Goal: Task Accomplishment & Management: Use online tool/utility

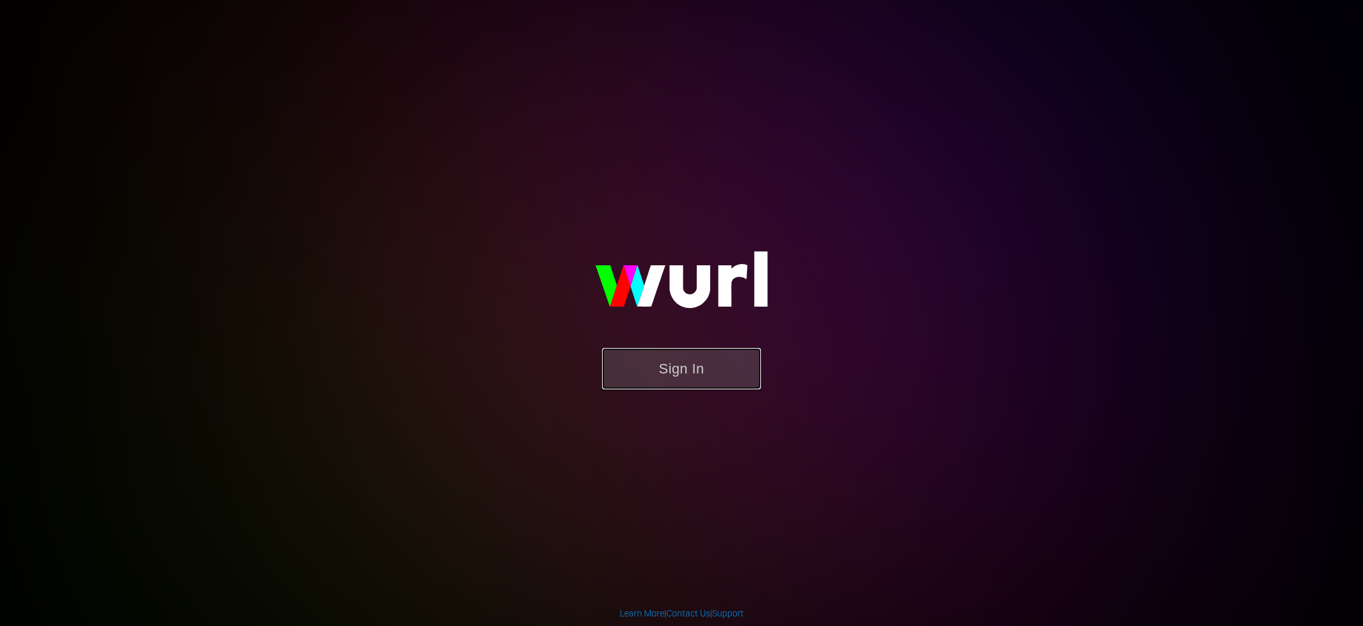
click at [699, 385] on button "Sign In" at bounding box center [681, 368] width 159 height 41
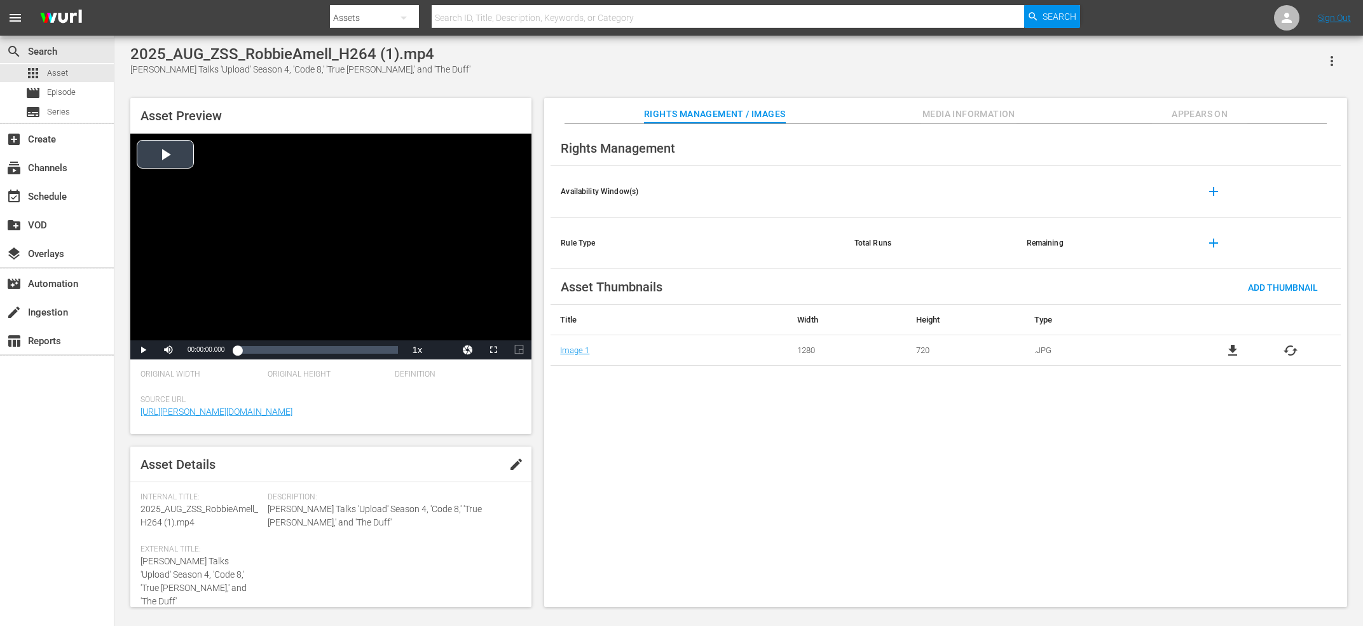
click at [300, 196] on div "Video Player" at bounding box center [330, 237] width 401 height 207
click at [198, 350] on div "Volume Level" at bounding box center [197, 350] width 26 height 2
click at [193, 351] on div "49%" at bounding box center [197, 350] width 26 height 2
click at [190, 353] on div "34%" at bounding box center [197, 352] width 26 height 6
click at [189, 353] on div "27%" at bounding box center [197, 352] width 26 height 6
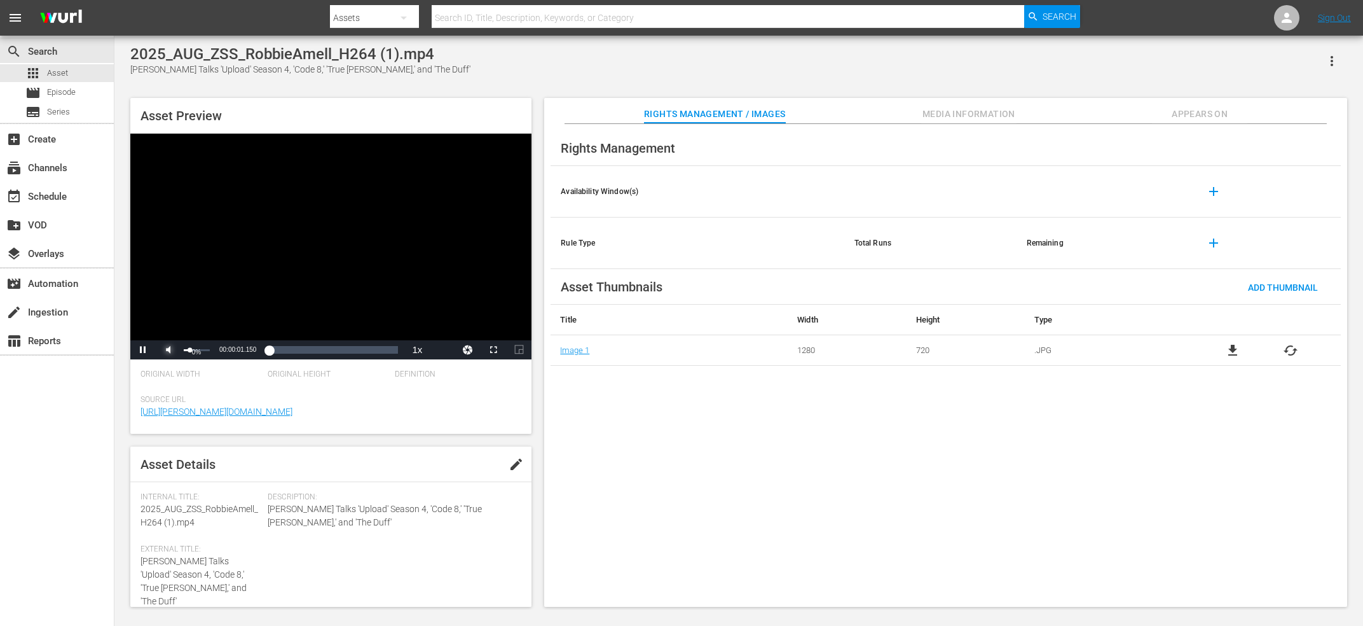
click at [168, 350] on span "Video Player" at bounding box center [168, 350] width 0 height 0
click at [306, 299] on div "Video Player" at bounding box center [330, 237] width 401 height 207
click at [395, 355] on div "Loaded : 1.19% 00:49:18.490 00:00:01.972" at bounding box center [317, 349] width 161 height 13
click at [383, 245] on div "Video Player" at bounding box center [330, 237] width 401 height 207
click at [306, 250] on div "Video Player" at bounding box center [330, 237] width 401 height 207
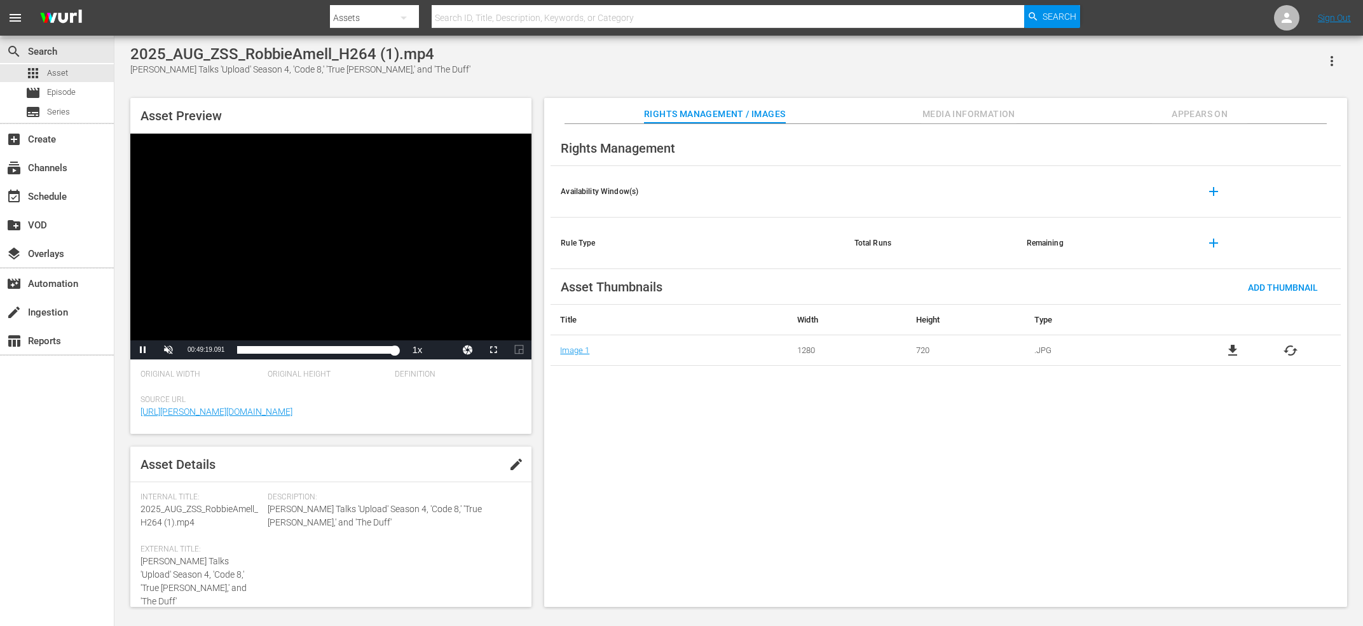
click at [264, 261] on div "Video Player" at bounding box center [330, 237] width 401 height 207
click at [55, 71] on span "Asset" at bounding box center [57, 73] width 21 height 13
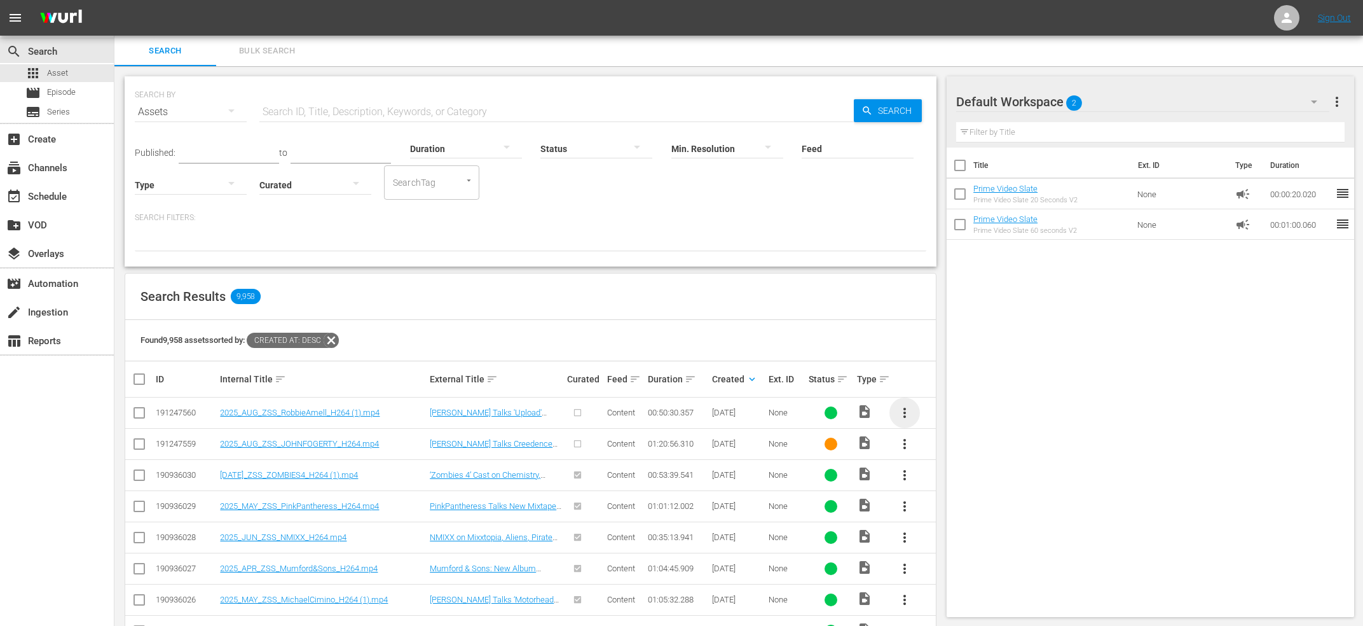
click at [909, 411] on span "more_vert" at bounding box center [904, 412] width 15 height 15
click at [961, 512] on div "Episode" at bounding box center [973, 509] width 86 height 31
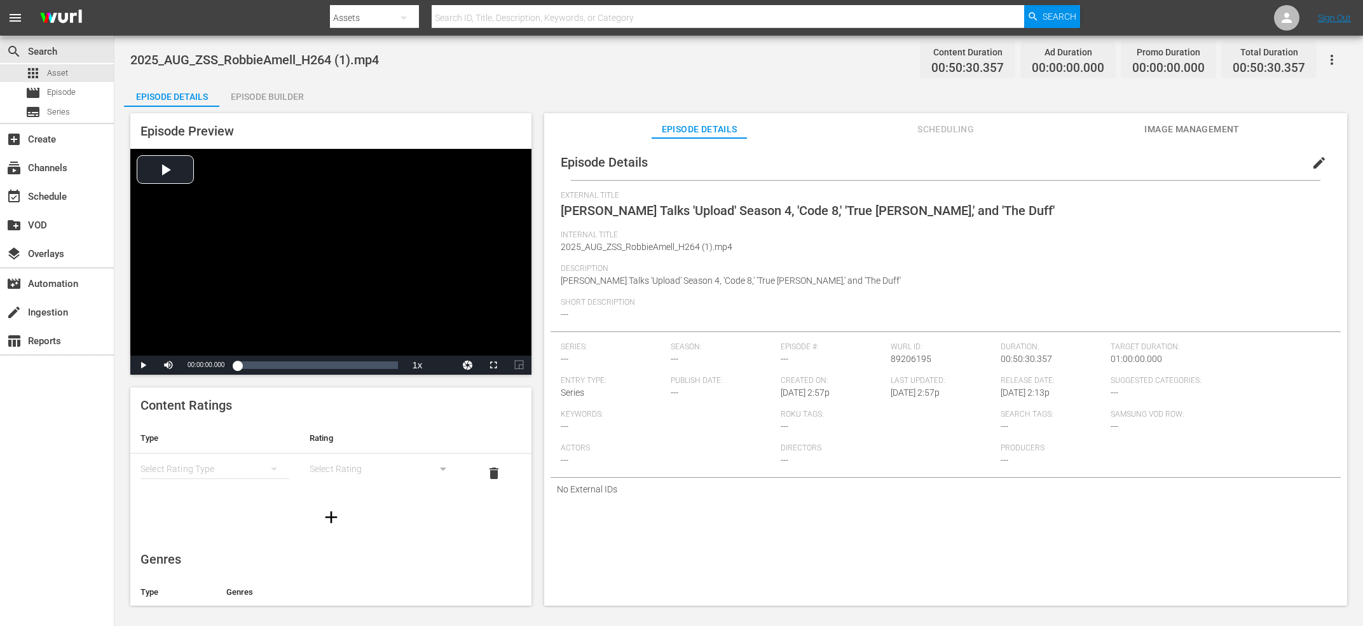
click at [1317, 160] on span "edit" at bounding box center [1319, 162] width 15 height 15
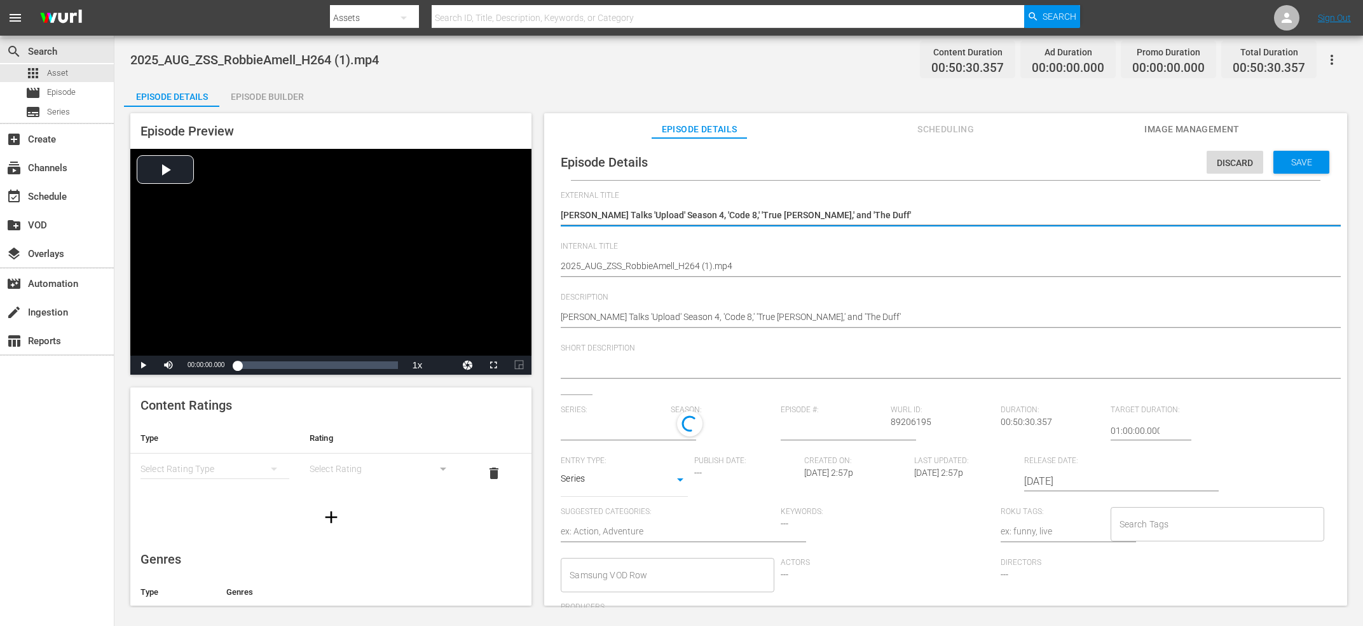
click at [815, 226] on hr at bounding box center [958, 225] width 795 height 1
click at [815, 220] on textarea "Robbie Amell Talks 'Upload' Season 4, 'Code 8,' 'True Jackson VP,' and 'The Duf…" at bounding box center [943, 216] width 764 height 15
type input "No Series"
click at [756, 268] on textarea "2025_AUG_ZSS_RobbieAmell_H264 (1).mp4" at bounding box center [943, 266] width 764 height 15
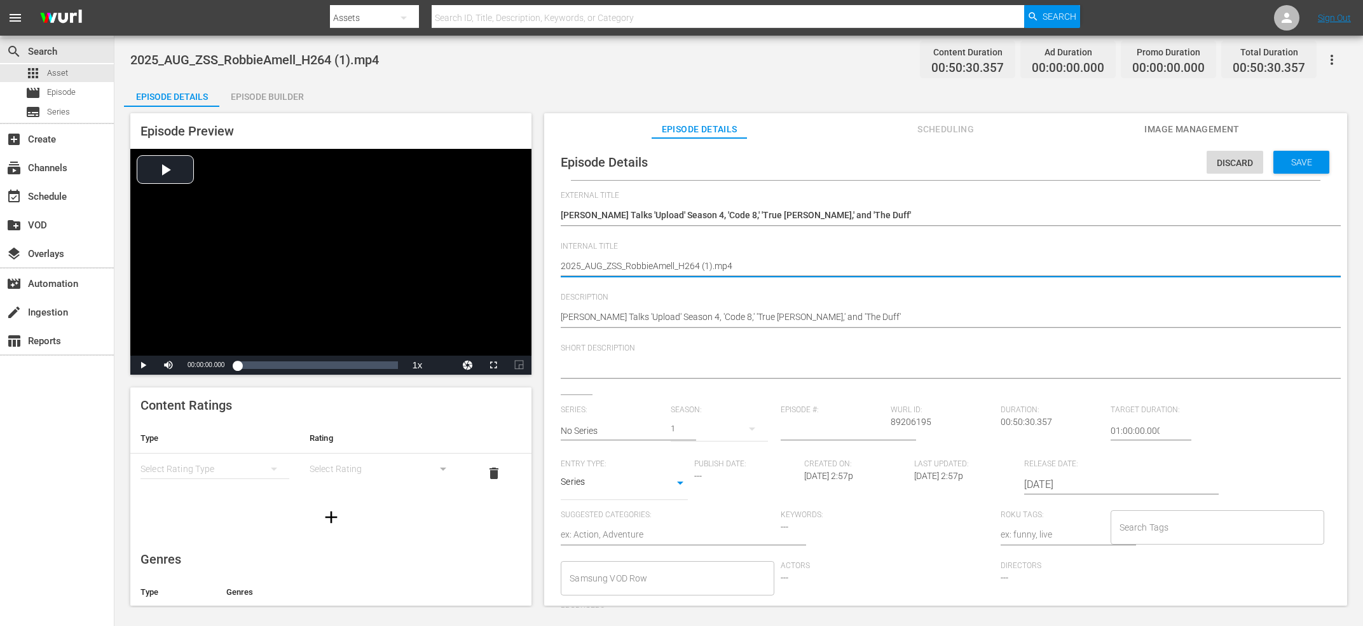
paste textarea "Robbie Amell Talks 'Upload' Season 4, 'Code 8,' 'True Jackson VP,' and 'The Duf…"
type textarea "Robbie Amell Talks 'Upload' Season 4, 'Code 8,' 'True Jackson VP,' and 'The Duf…"
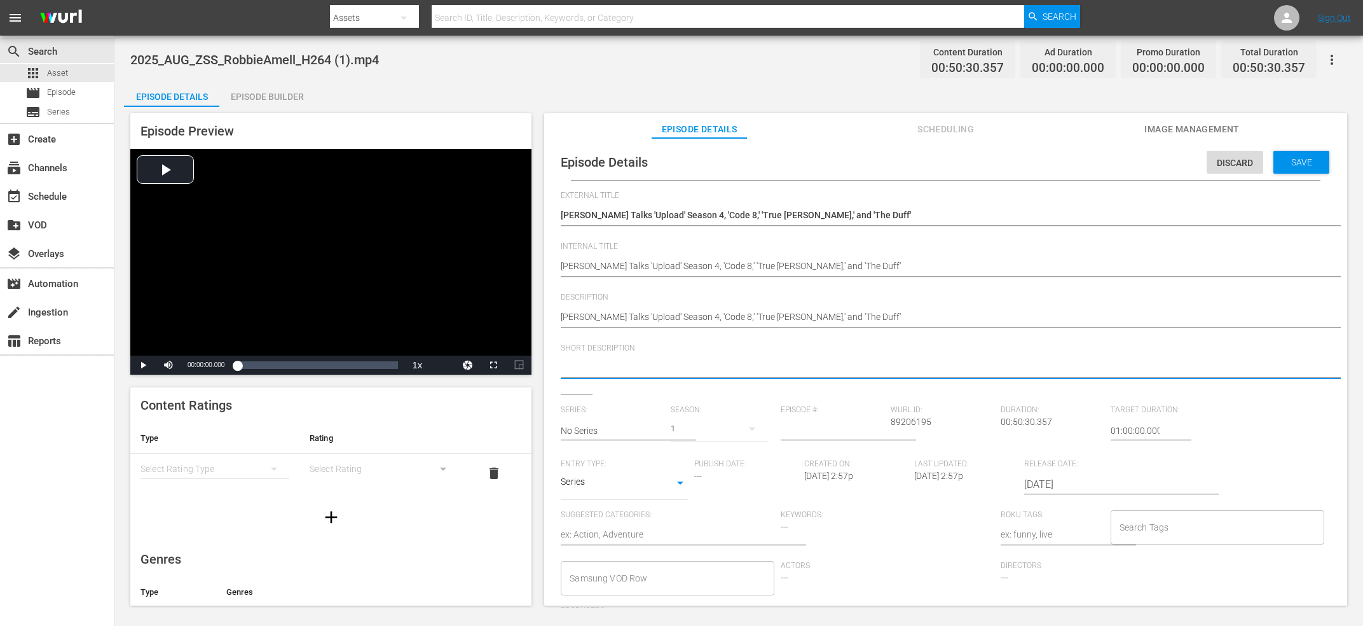
click at [772, 364] on textarea at bounding box center [943, 368] width 764 height 15
paste textarea "Robbie Amell Talks 'Upload' Season 4, 'Code 8,' 'True Jackson VP,' and 'The Duf…"
type textarea "Robbie Amell Talks 'Upload' Season 4, 'Code 8,' 'True Jackson VP,' and 'The Duf…"
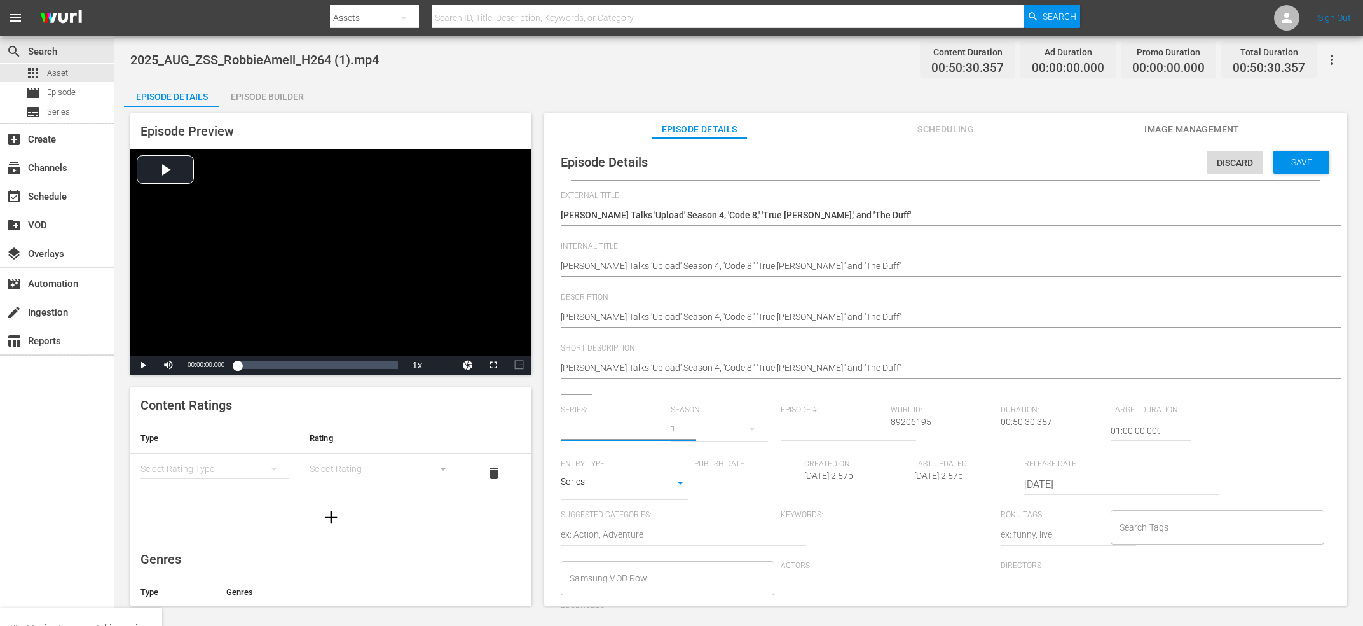
click at [632, 437] on input "text" at bounding box center [613, 430] width 104 height 31
click at [597, 464] on div "[PERSON_NAME] Show" at bounding box center [616, 466] width 90 height 31
type input "Z: The Beginning of Everything"
click at [614, 432] on input "text" at bounding box center [613, 430] width 104 height 31
click at [597, 507] on div "[PERSON_NAME] Show" at bounding box center [630, 497] width 119 height 31
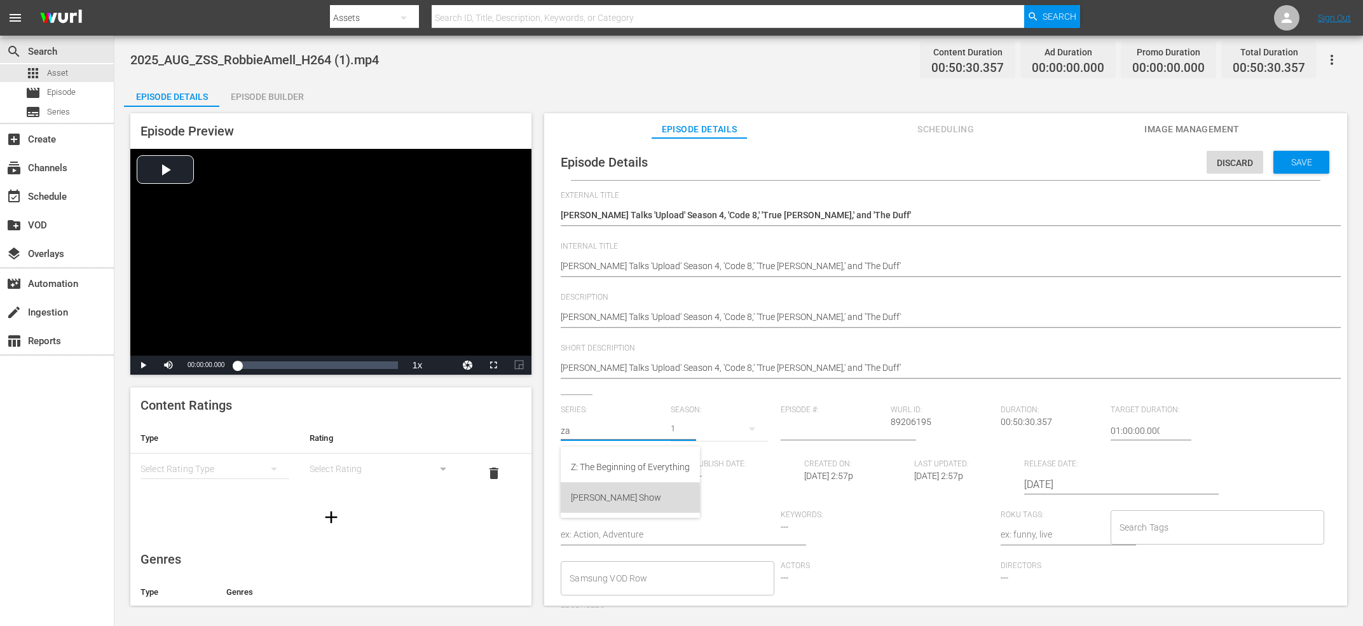
type input "[PERSON_NAME] Show"
click at [833, 425] on input "number" at bounding box center [833, 430] width 104 height 31
type input "80"
click at [923, 427] on span "89206195" at bounding box center [911, 421] width 41 height 10
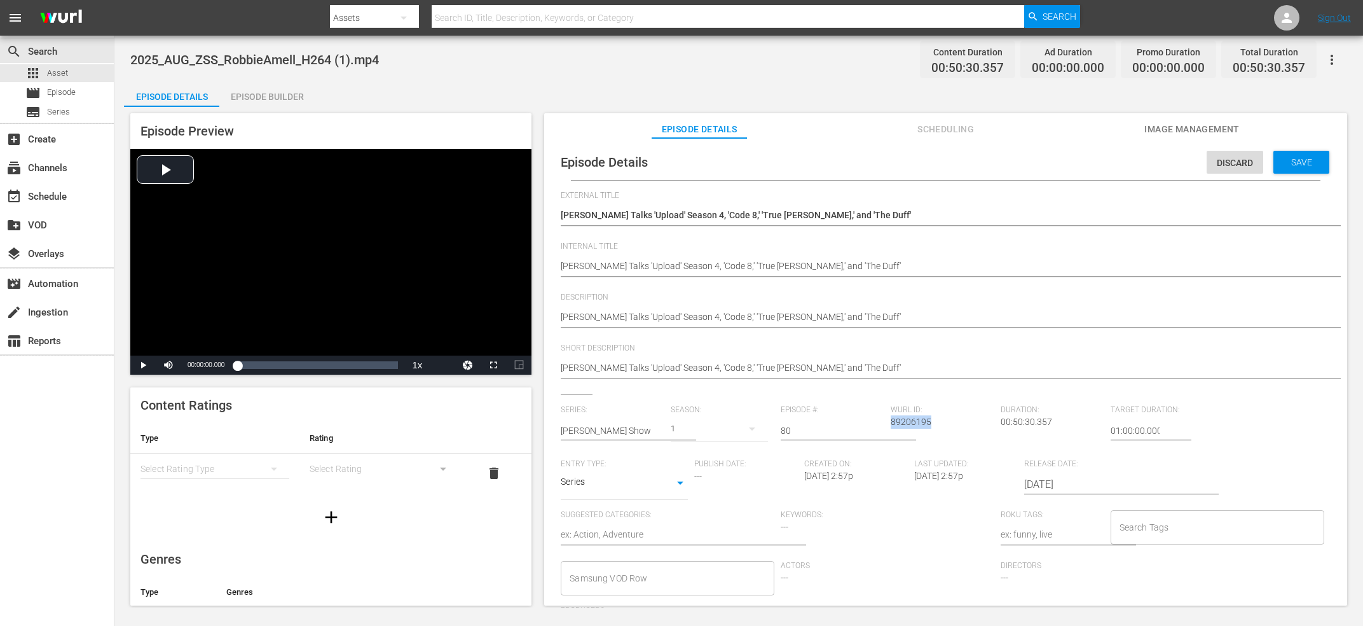
copy span "89206195"
click at [682, 214] on textarea "Robbie Amell Talks 'Upload' Season 4, 'Code 8,' 'True Jackson VP,' and 'The Duf…" at bounding box center [943, 216] width 764 height 15
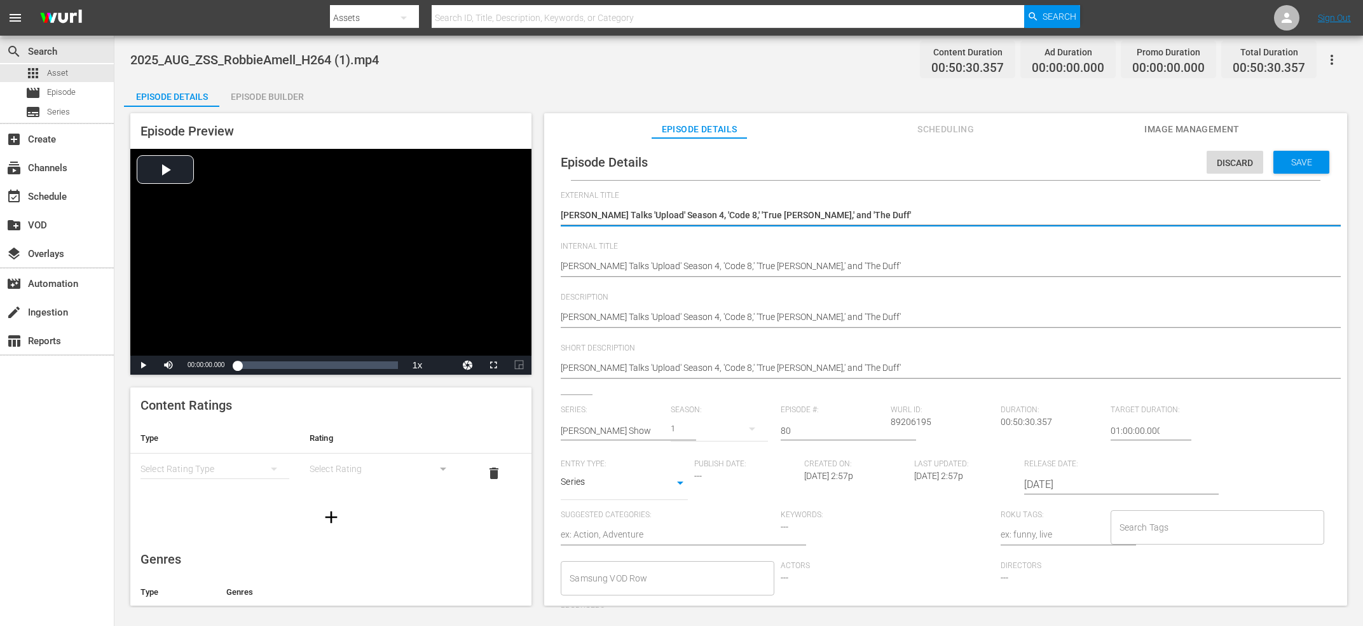
click at [682, 214] on textarea "Robbie Amell Talks 'Upload' Season 4, 'Code 8,' 'True Jackson VP,' and 'The Duf…" at bounding box center [943, 216] width 764 height 15
click at [924, 422] on span "89206195" at bounding box center [911, 421] width 41 height 10
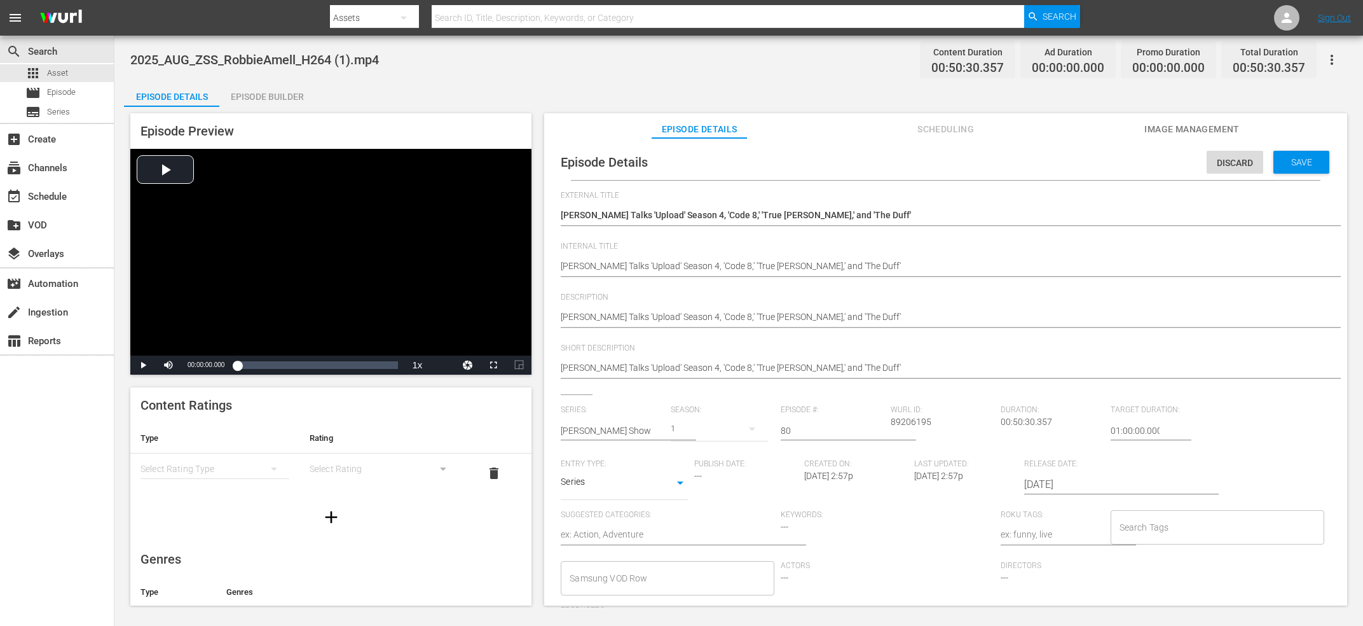
click at [1189, 526] on input "Search Tags" at bounding box center [1207, 527] width 183 height 23
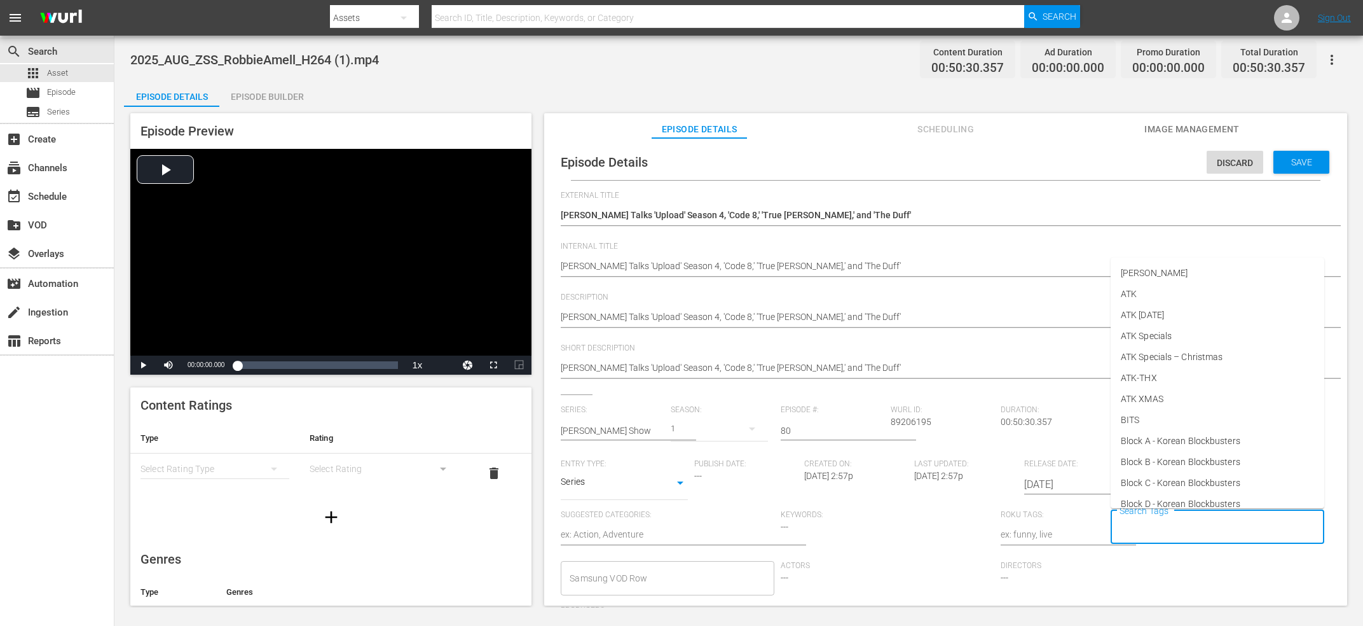
click at [1189, 526] on input "Search Tags" at bounding box center [1207, 527] width 183 height 23
type input "za"
click at [1188, 470] on span "Zach Sang - NEW" at bounding box center [1167, 471] width 93 height 13
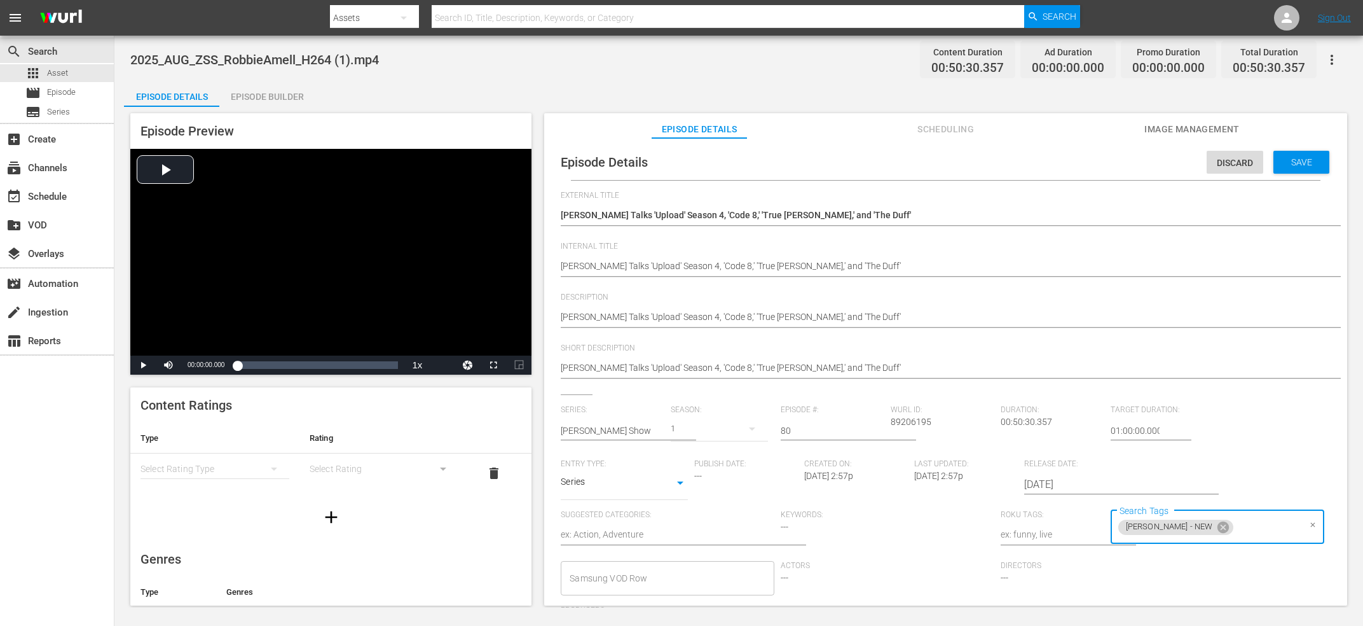
click at [1323, 156] on div "Save" at bounding box center [1301, 162] width 56 height 23
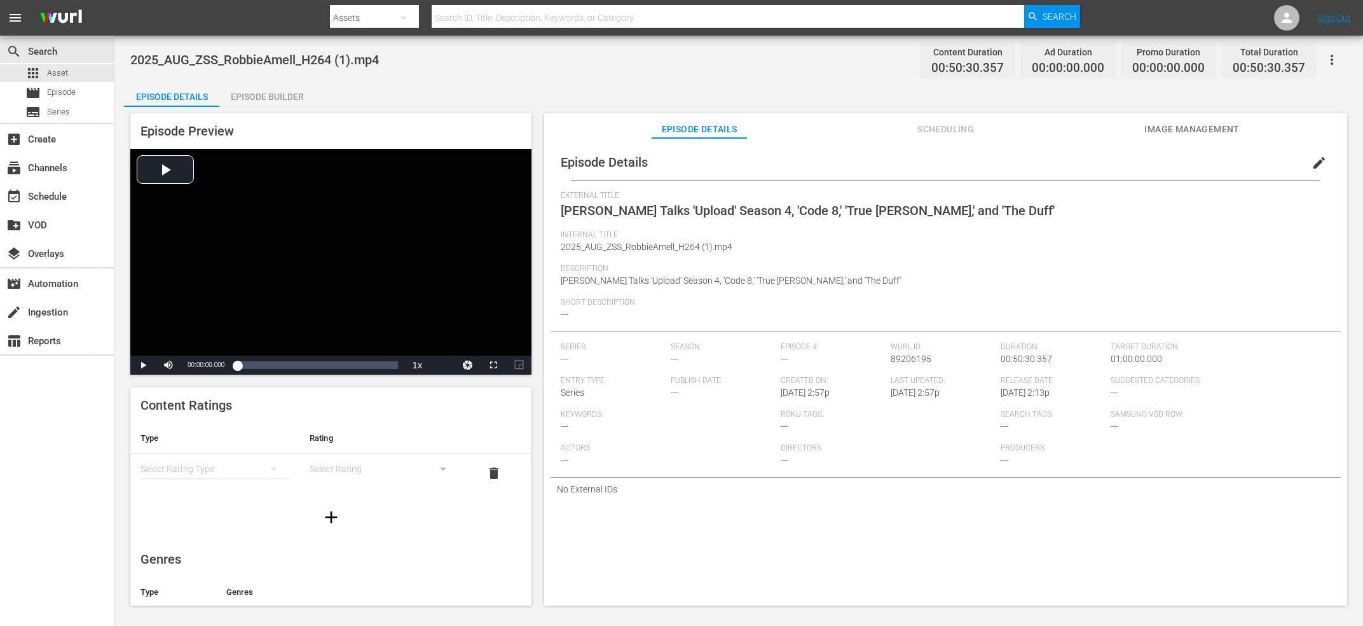
click at [278, 87] on div "Episode Builder" at bounding box center [266, 96] width 95 height 31
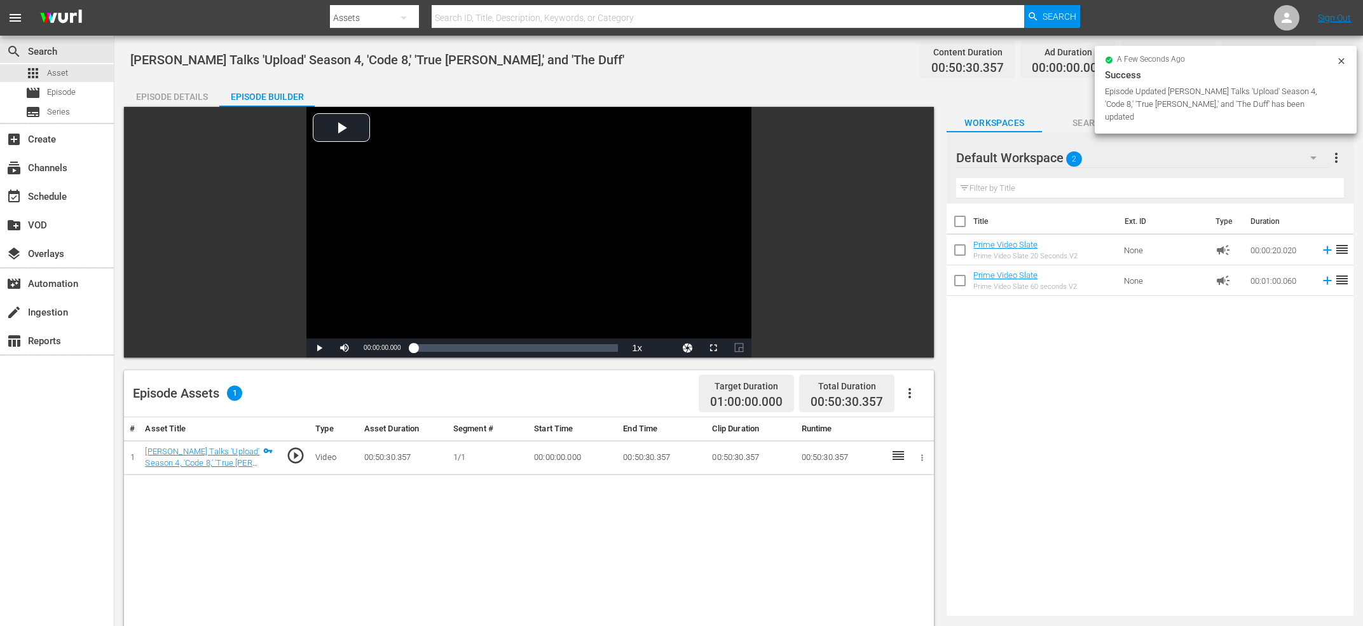
click at [914, 398] on icon "button" at bounding box center [909, 392] width 15 height 15
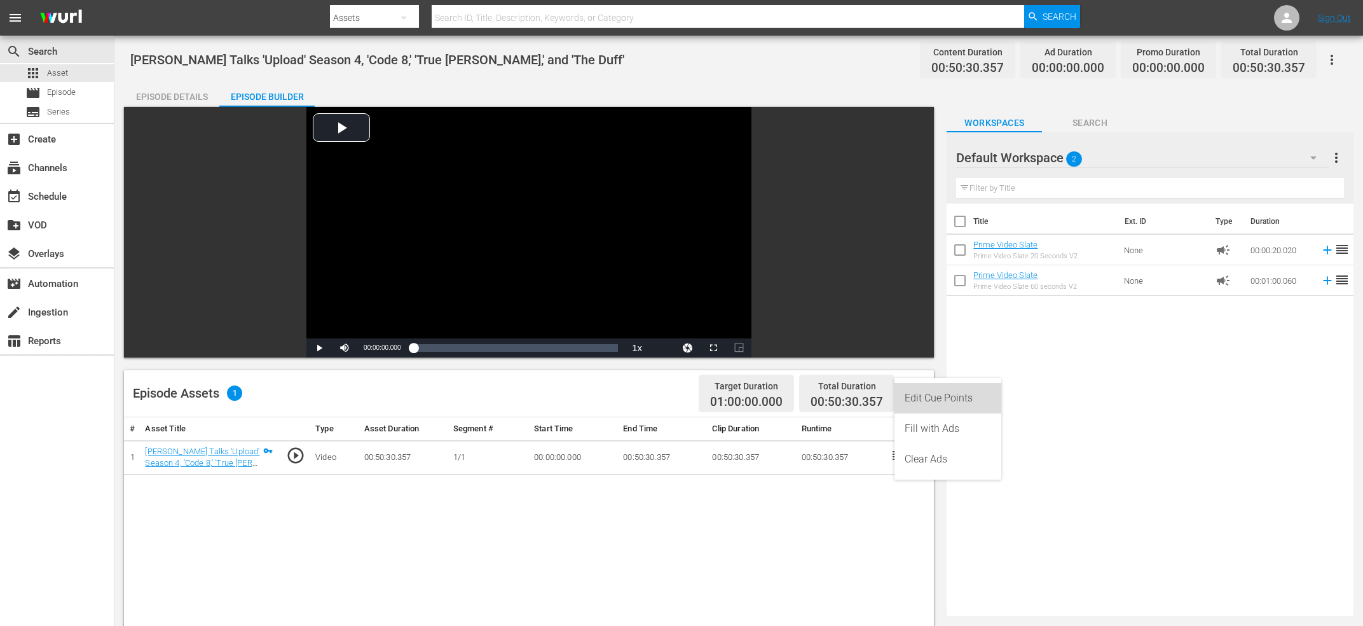
click at [935, 397] on div "Edit Cue Points" at bounding box center [948, 398] width 86 height 31
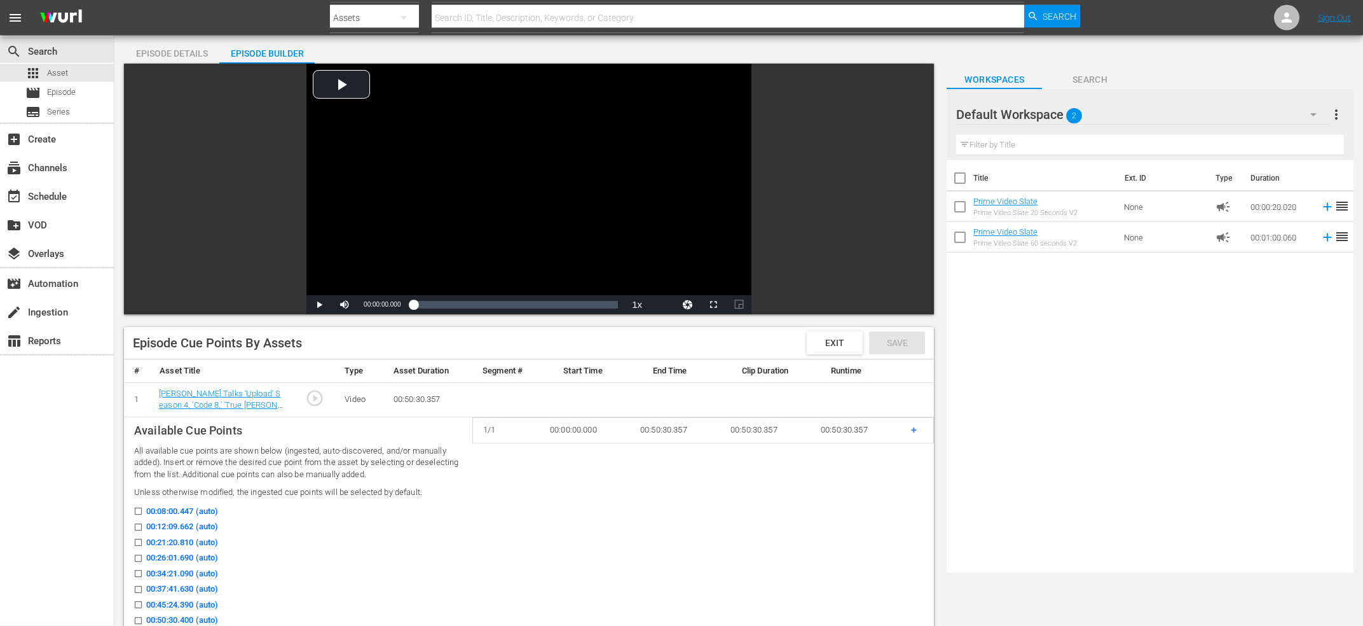
scroll to position [68, 0]
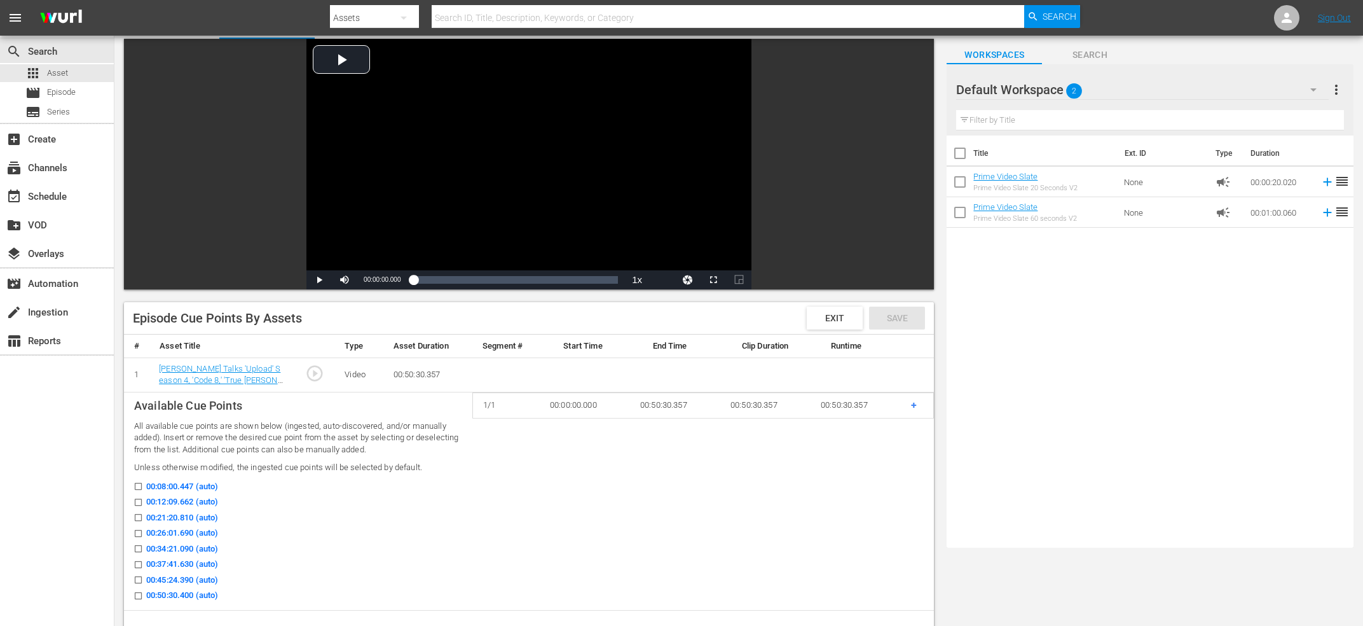
click at [135, 500] on input "00:12:09.662 (auto)" at bounding box center [135, 505] width 16 height 10
checkbox input "true"
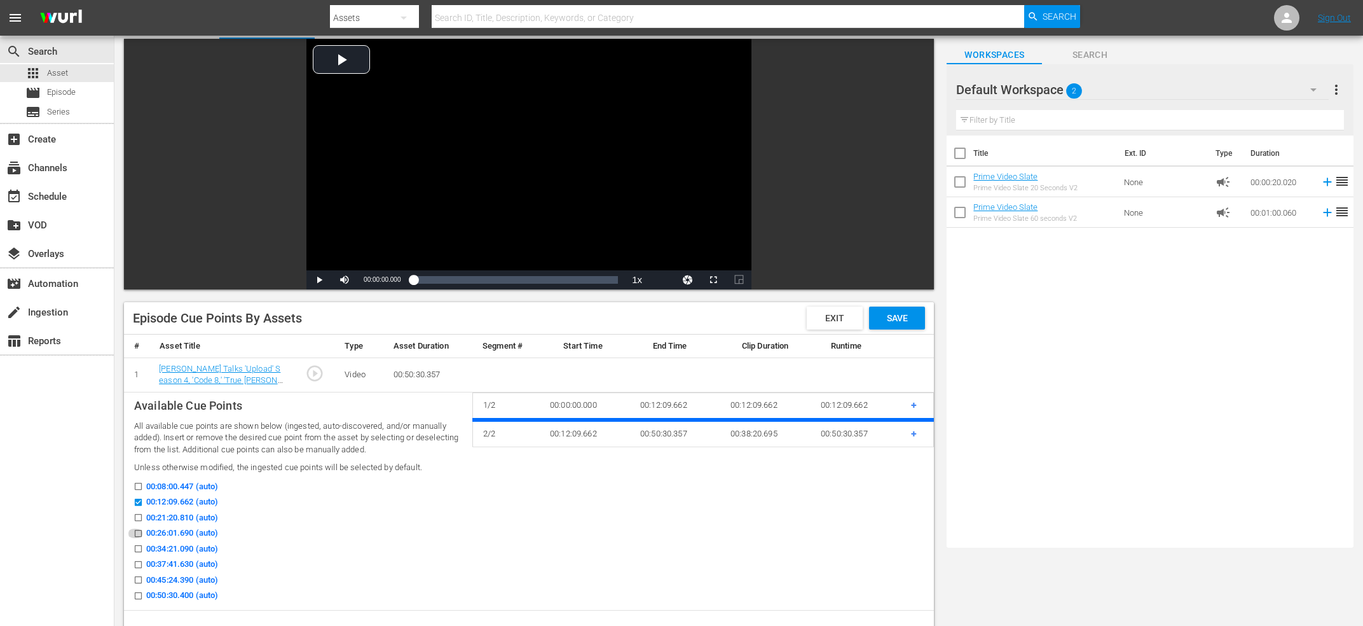
click at [139, 530] on icon at bounding box center [139, 533] width 10 height 10
click at [139, 531] on input "00:26:01.690 (auto)" at bounding box center [135, 536] width 16 height 10
checkbox input "true"
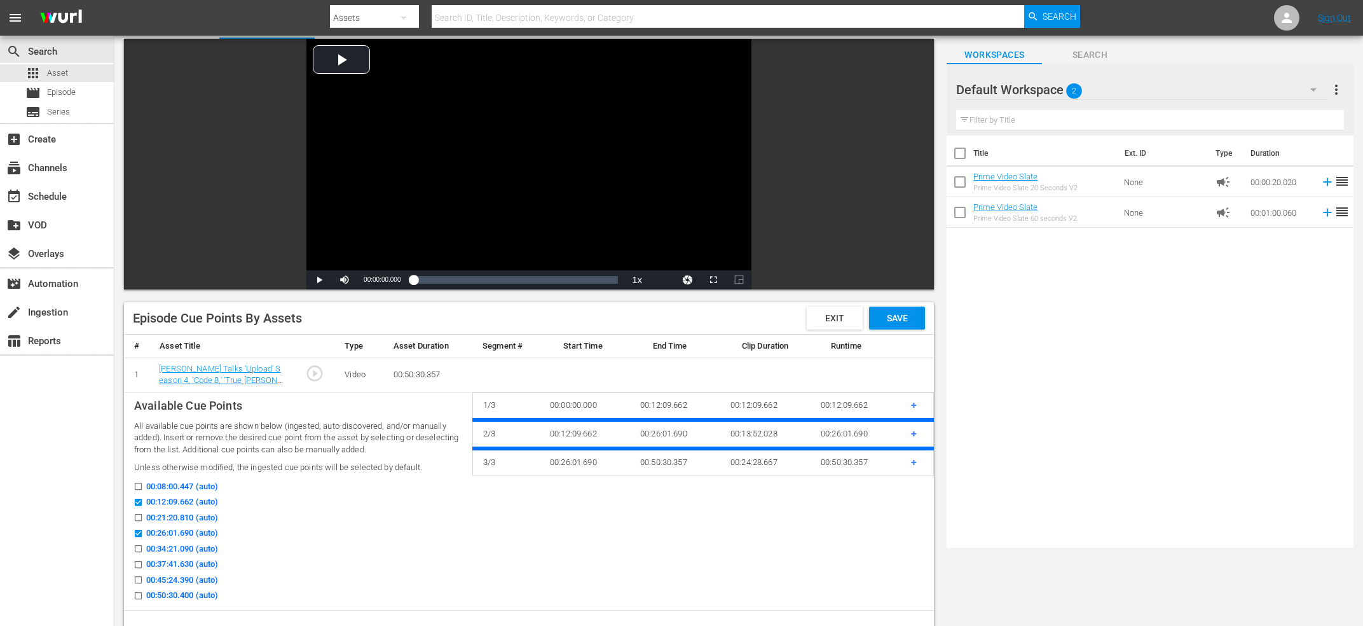
click at [138, 561] on icon at bounding box center [139, 564] width 10 height 10
click at [138, 562] on input "00:37:41.630 (auto)" at bounding box center [135, 567] width 16 height 10
checkbox input "true"
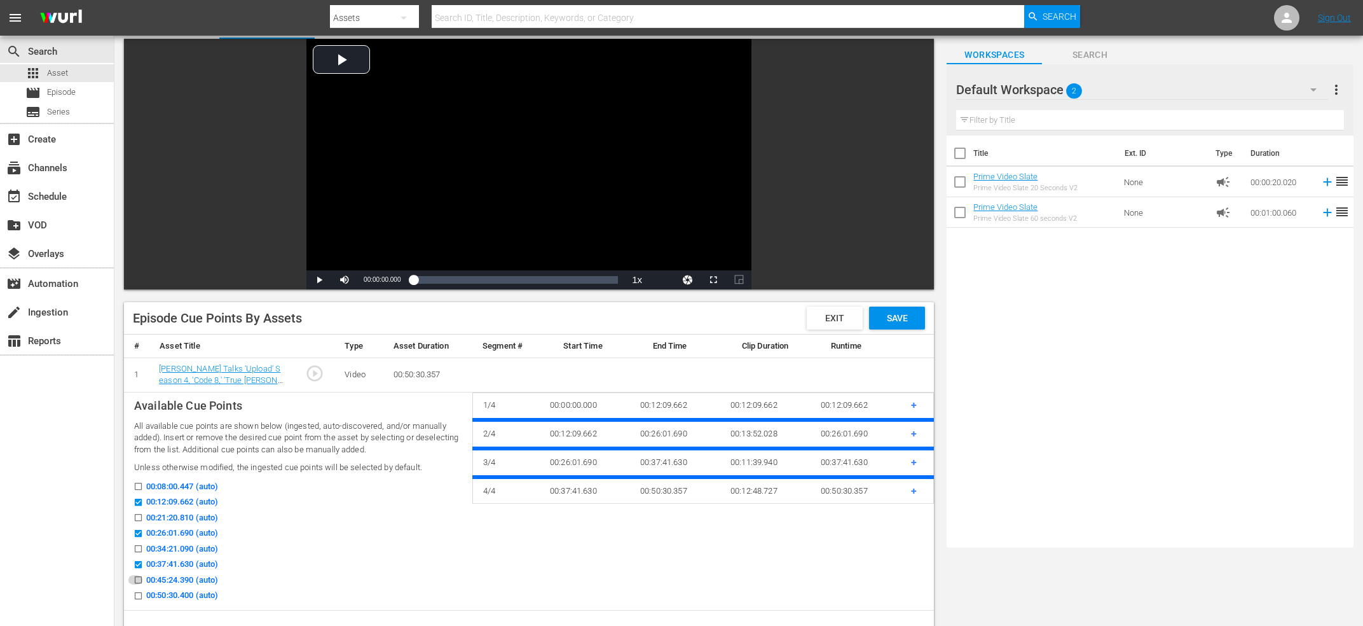
click at [141, 582] on input "00:45:24.390 (auto)" at bounding box center [135, 582] width 16 height 10
checkbox input "true"
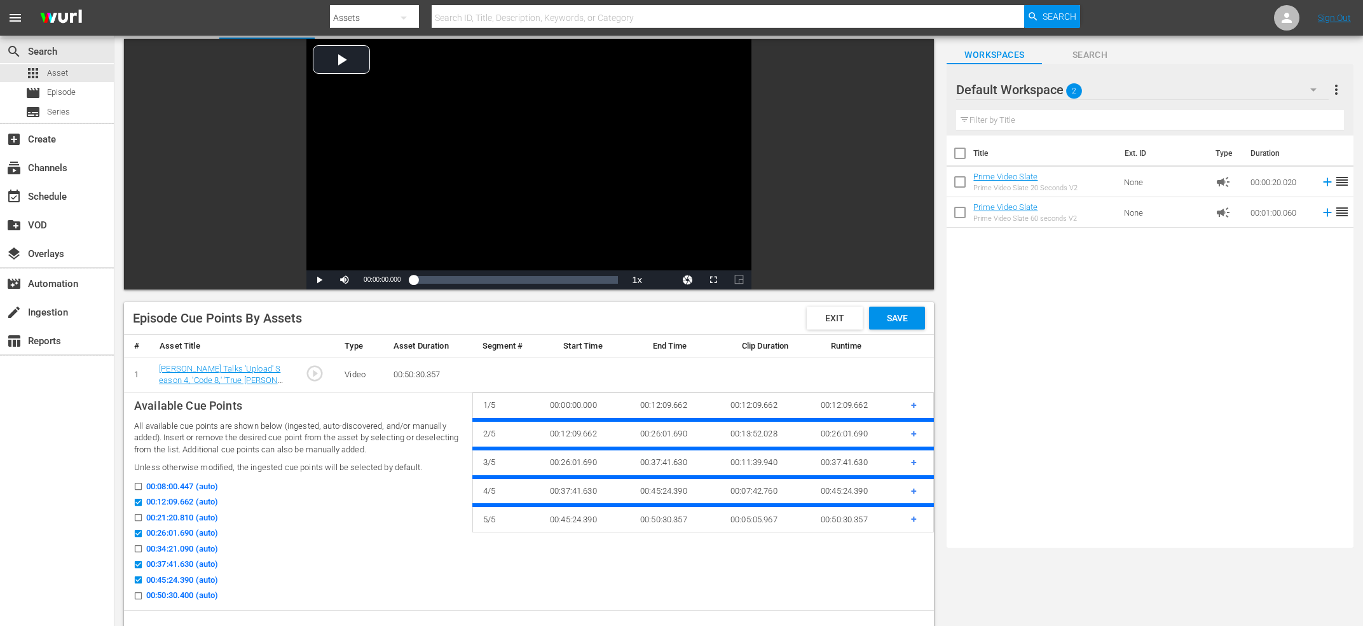
click at [916, 317] on span "Save" at bounding box center [897, 318] width 41 height 10
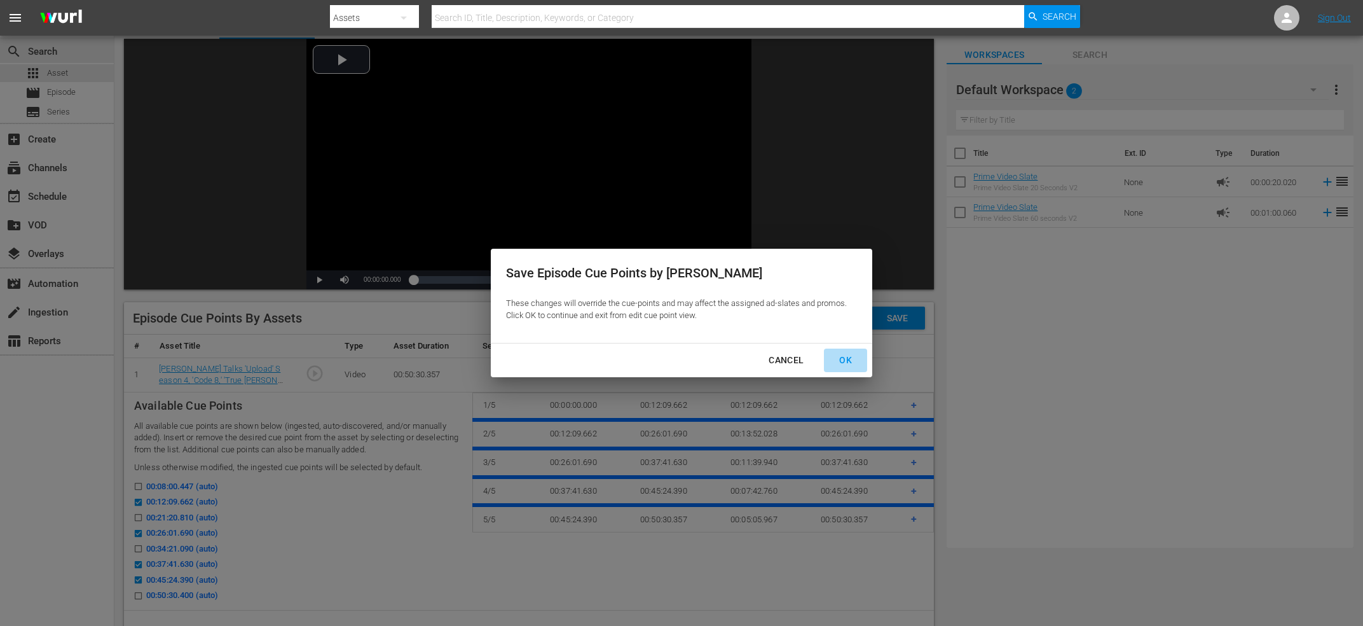
click at [851, 353] on div "OK" at bounding box center [845, 360] width 33 height 16
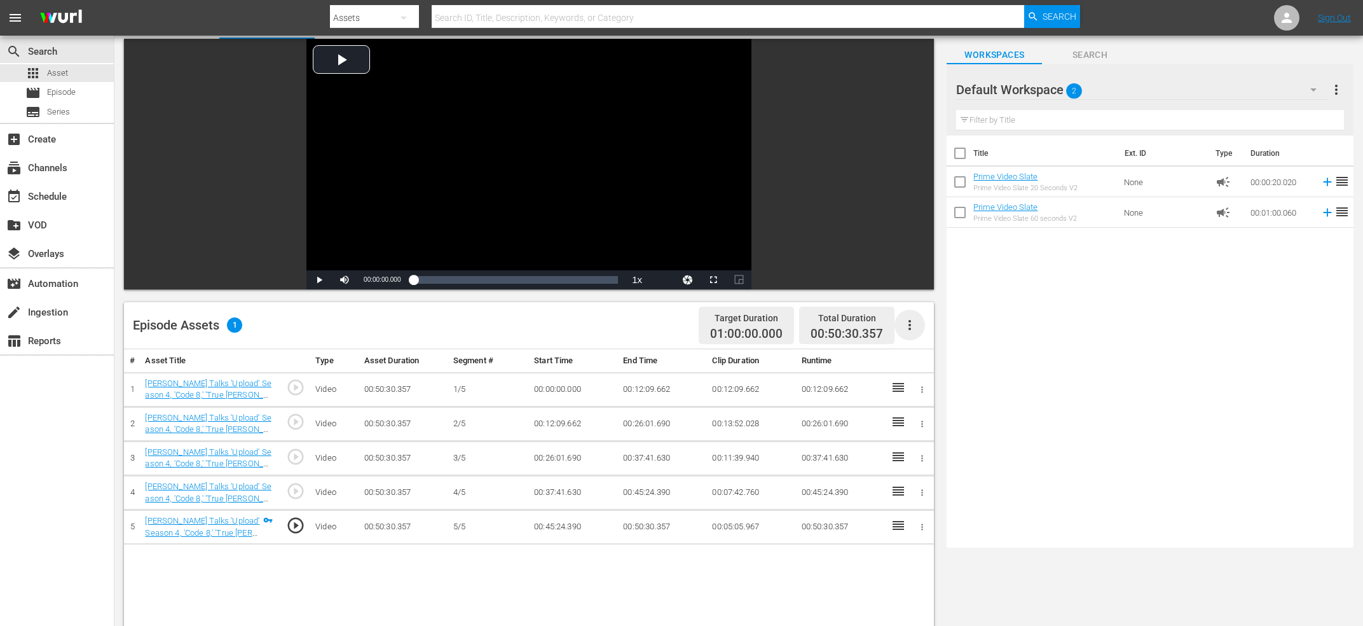
click at [914, 319] on icon "button" at bounding box center [909, 324] width 15 height 15
click at [942, 348] on div "Fill with Ads" at bounding box center [948, 360] width 86 height 31
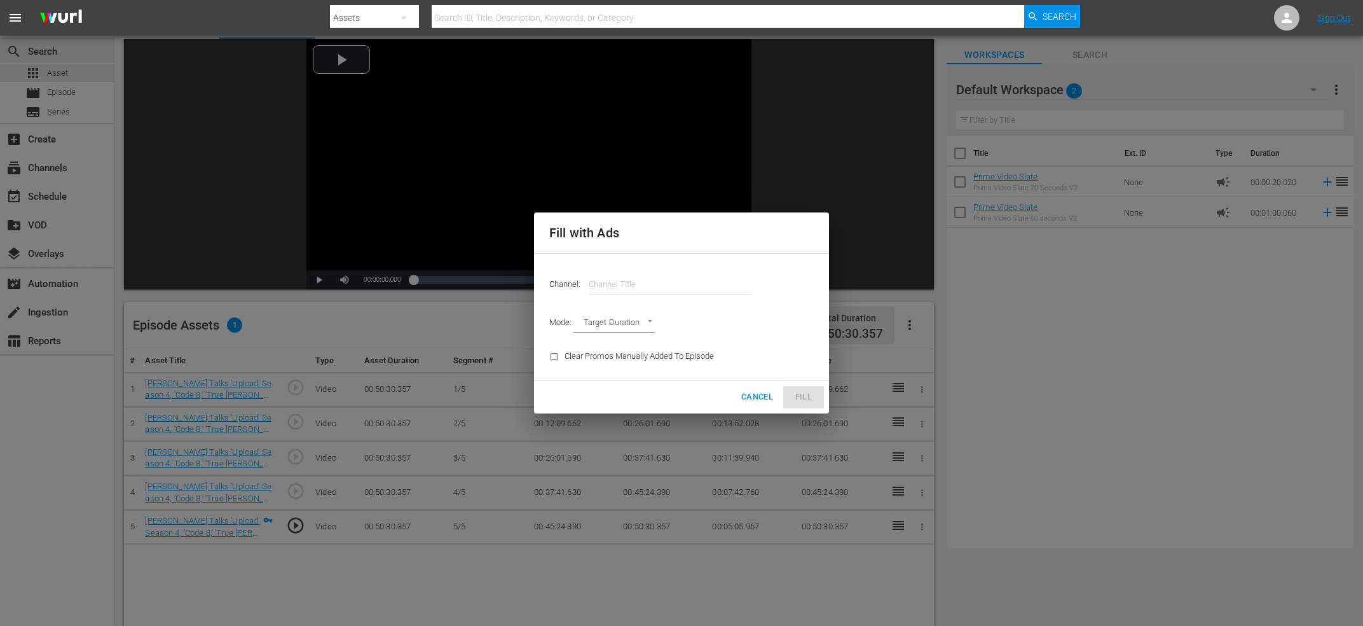
click at [640, 291] on input "text" at bounding box center [670, 284] width 163 height 31
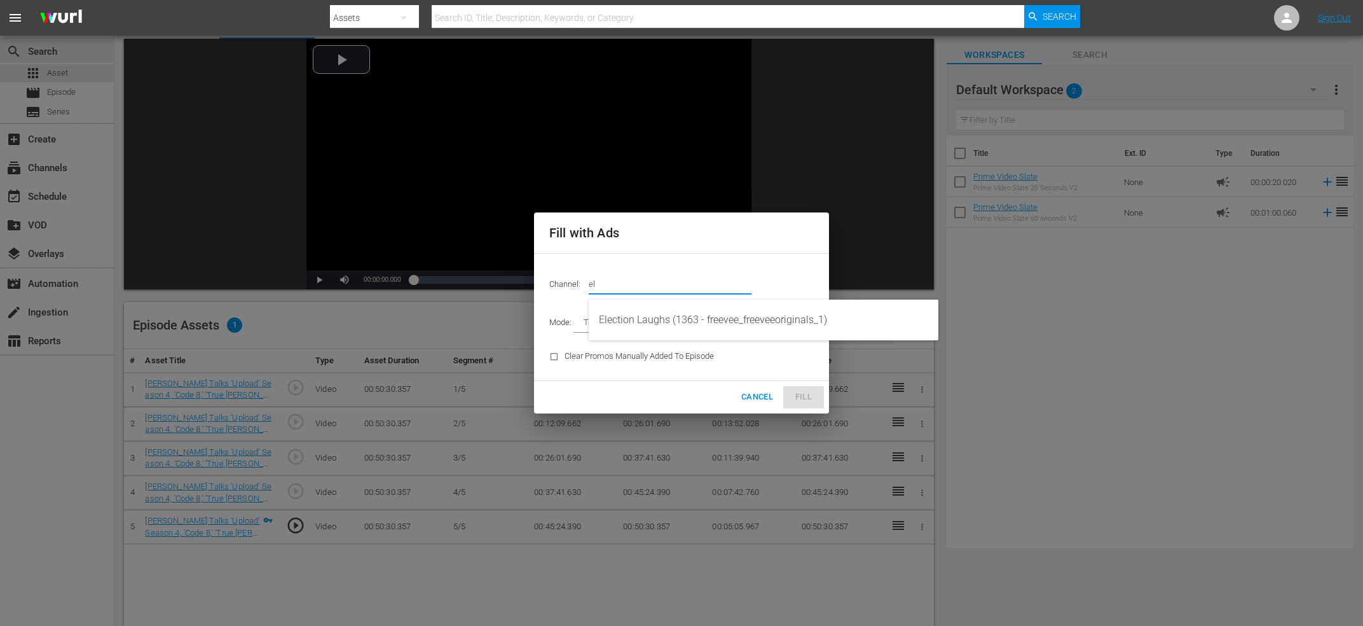
click at [647, 305] on div "Election Laughs (1363 - freevee_freeveeoriginals_1)" at bounding box center [763, 320] width 329 height 31
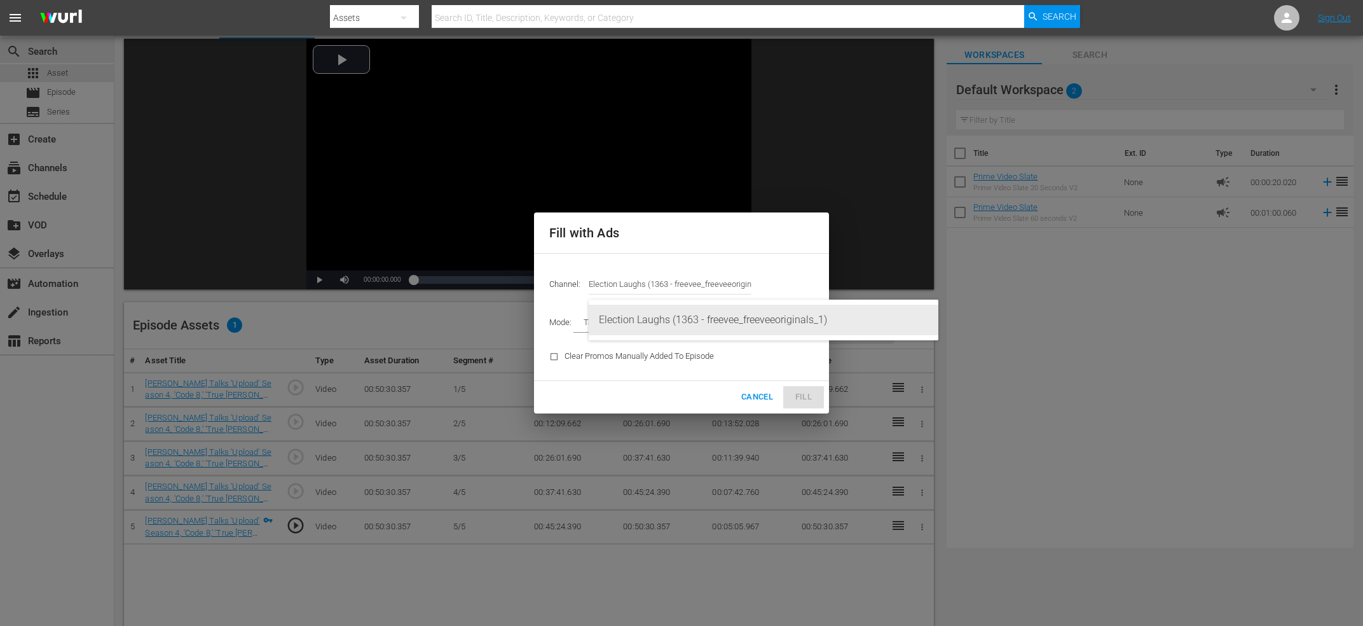
type input "Election Laughs (1363)"
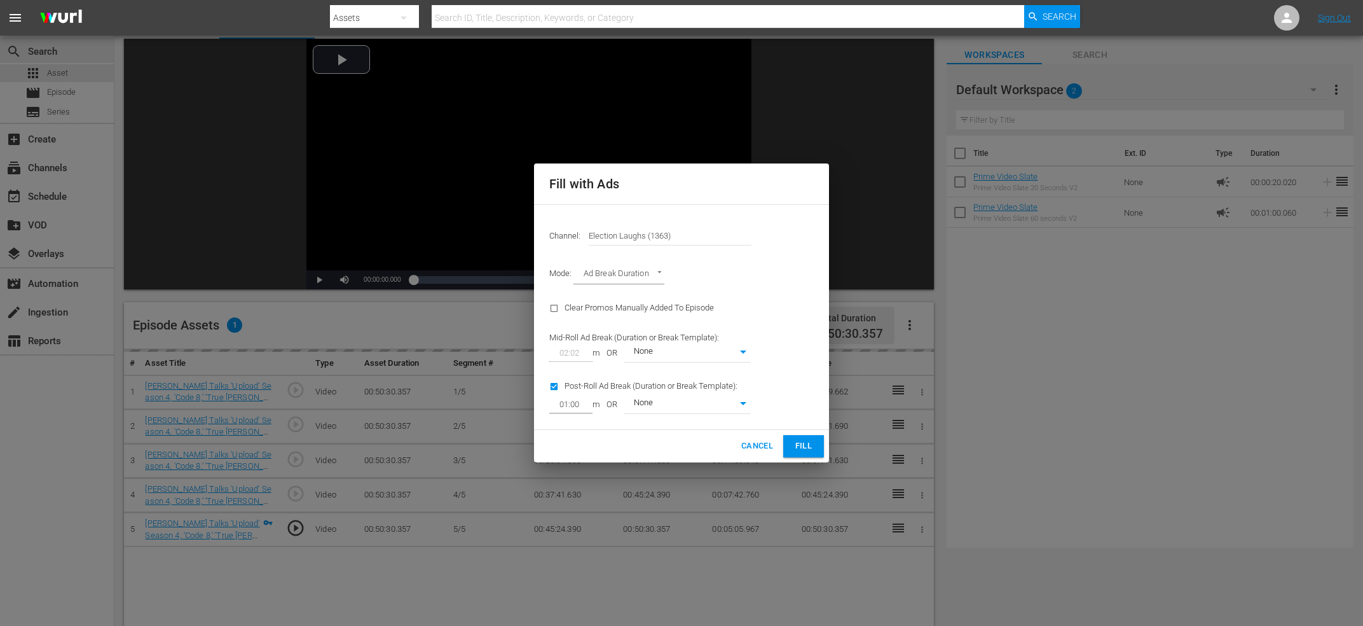
type input "AD_BREAK_DURATION"
type input "0"
click at [561, 388] on input "checkbox" at bounding box center [556, 388] width 15 height 17
checkbox input "false"
click at [809, 442] on span "Fill" at bounding box center [803, 446] width 20 height 15
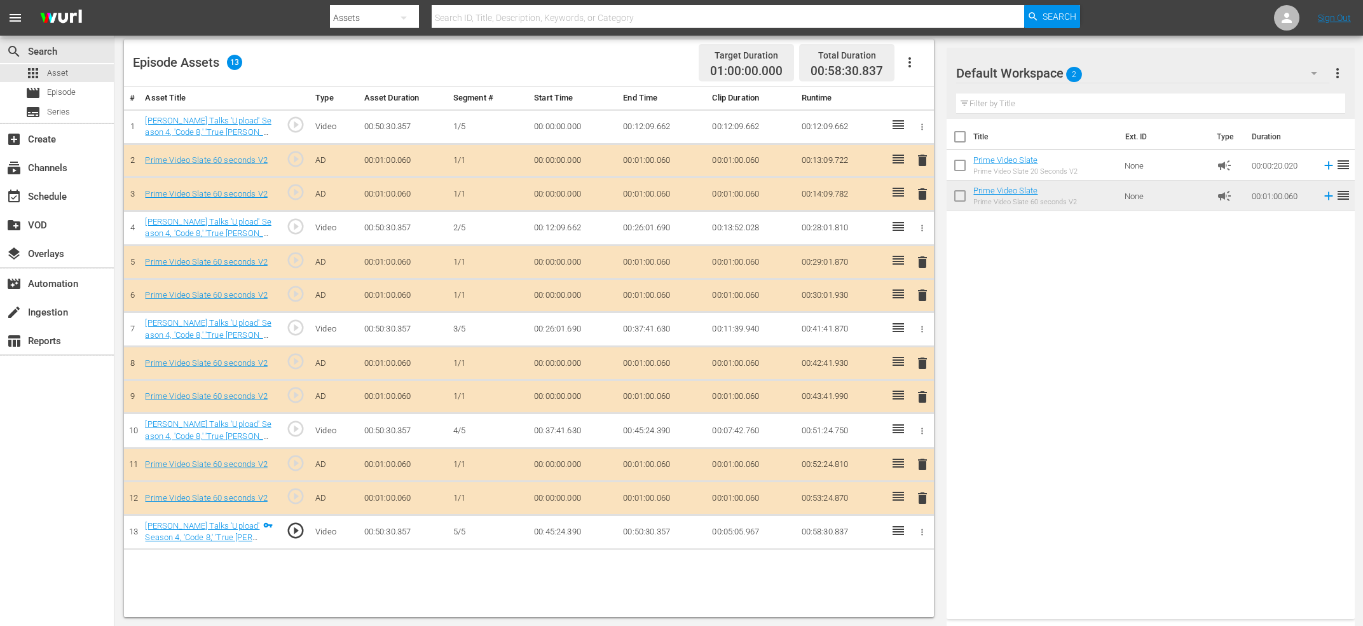
scroll to position [0, 0]
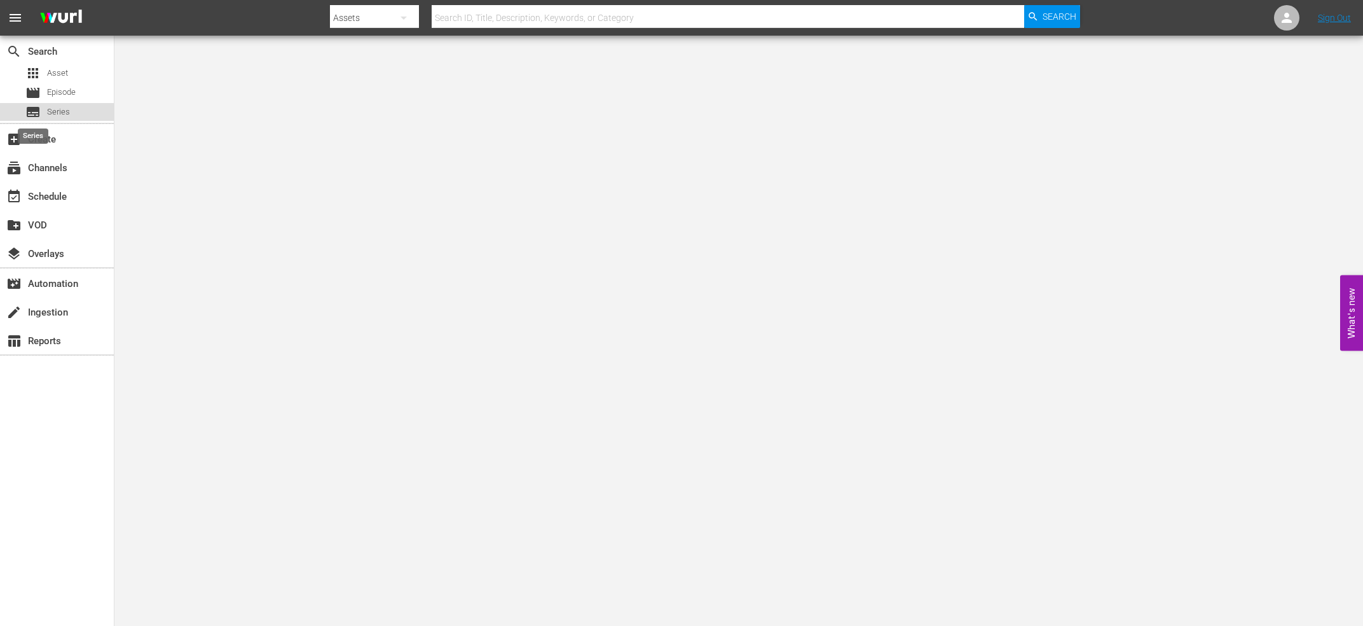
click at [31, 107] on span "subtitles" at bounding box center [32, 111] width 15 height 15
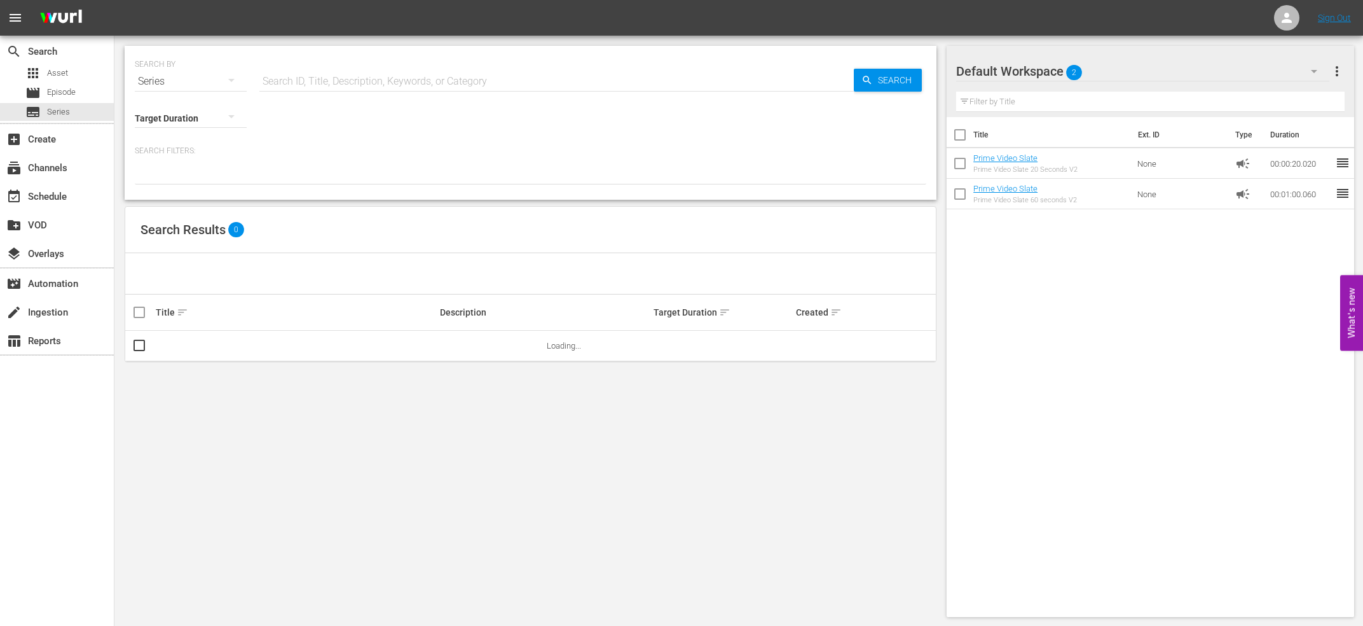
click at [464, 67] on input "text" at bounding box center [556, 81] width 594 height 31
type input "[PERSON_NAME]"
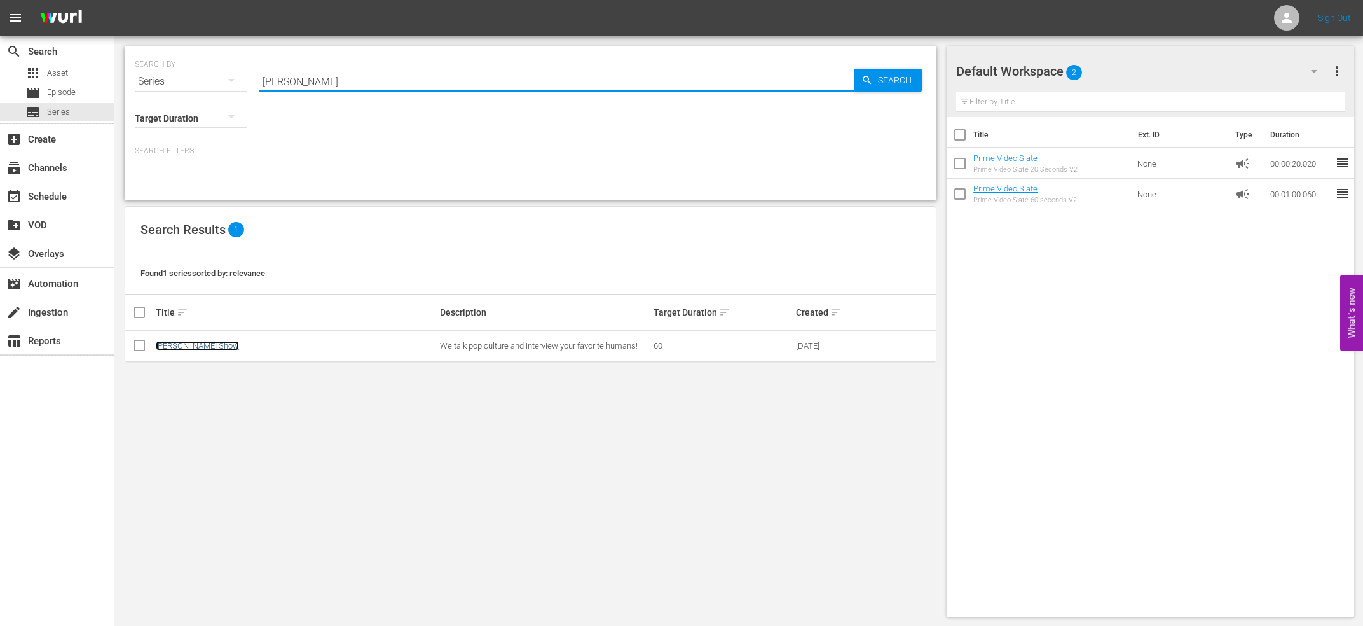
click at [159, 343] on link "[PERSON_NAME] Show" at bounding box center [197, 346] width 83 height 10
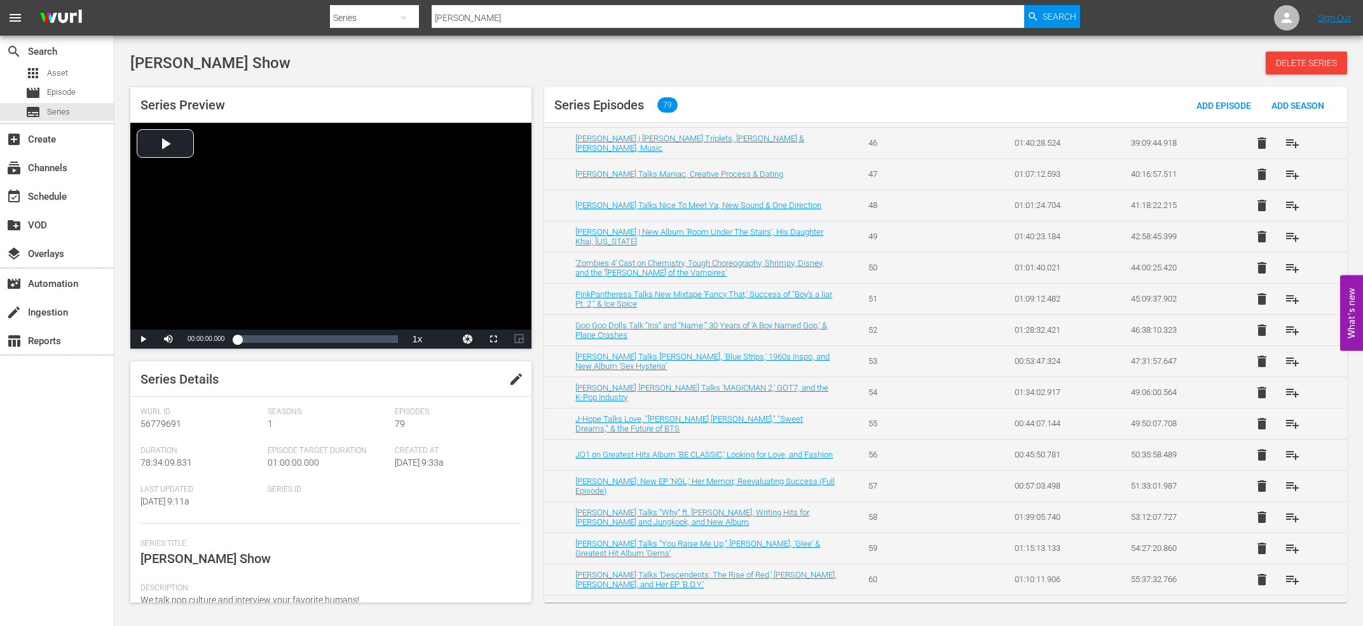
scroll to position [2056, 0]
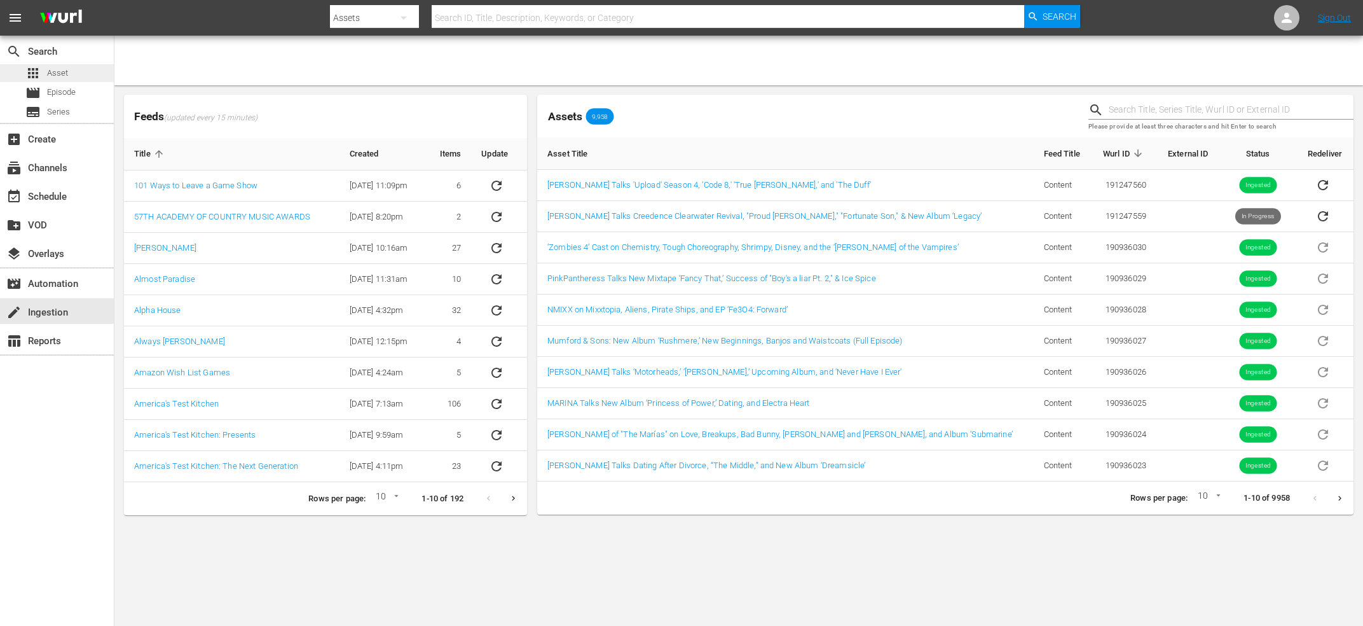
click at [69, 74] on div "apps Asset" at bounding box center [57, 73] width 114 height 18
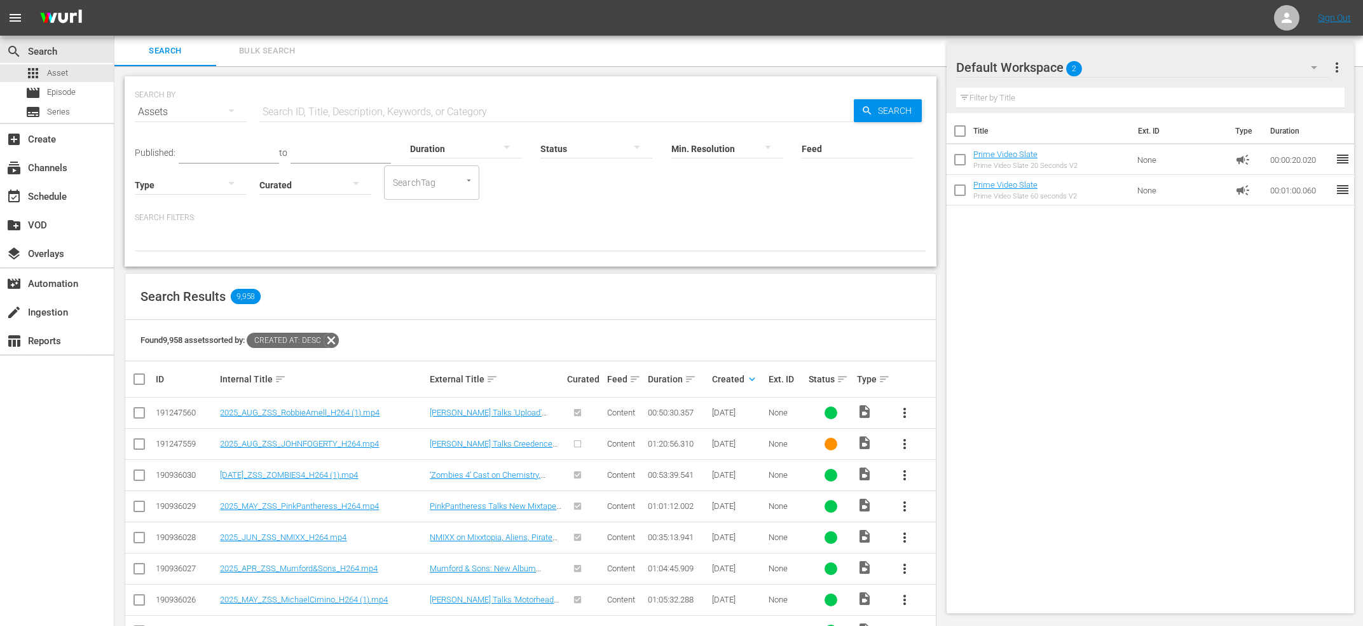
scroll to position [68, 0]
